Goal: Navigation & Orientation: Find specific page/section

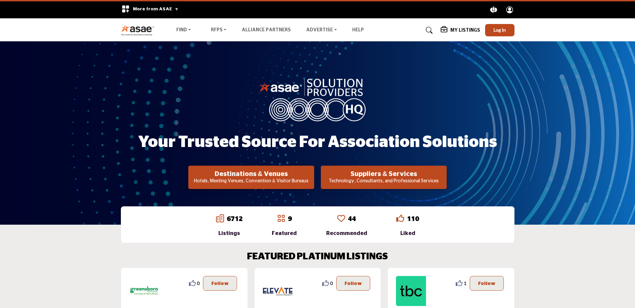
click at [136, 29] on img at bounding box center [139, 30] width 37 height 11
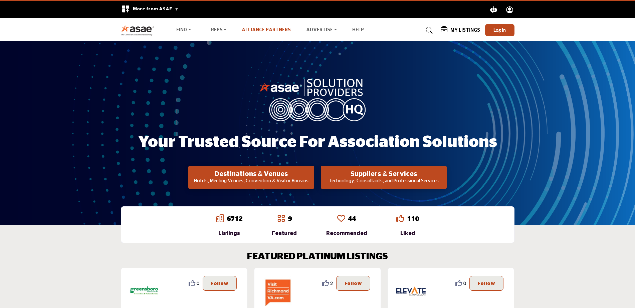
click at [269, 31] on link "Alliance Partners" at bounding box center [266, 30] width 49 height 5
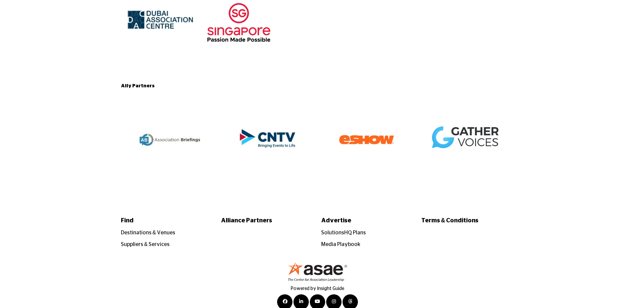
scroll to position [1404, 0]
